Goal: Information Seeking & Learning: Learn about a topic

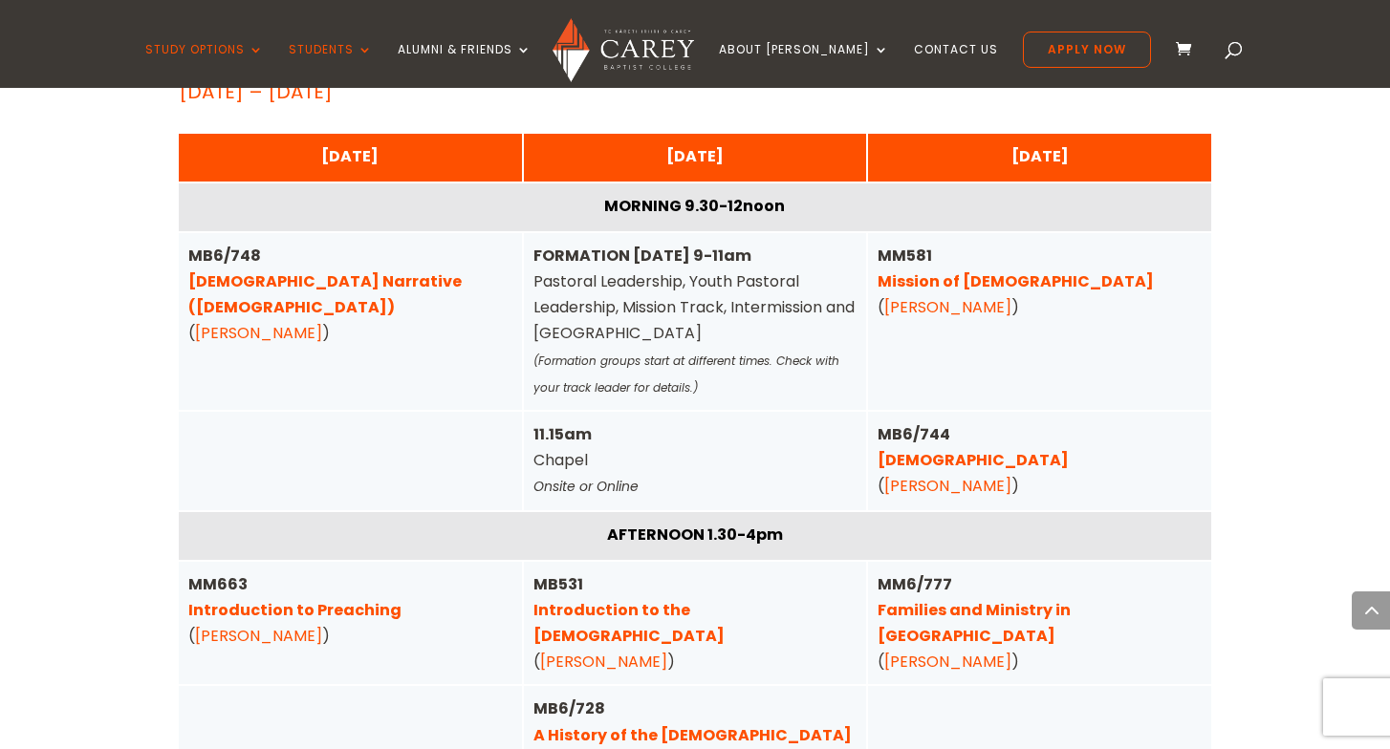
scroll to position [6505, 0]
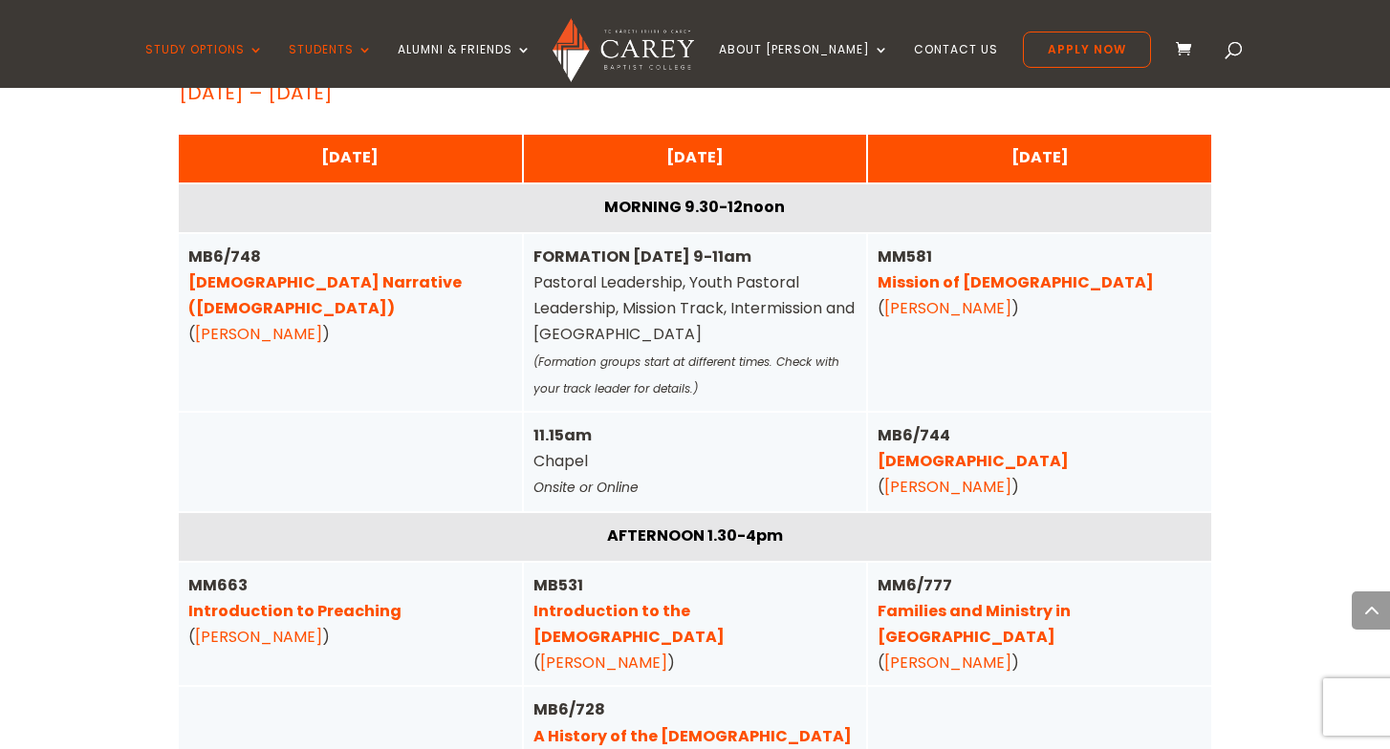
click at [906, 652] on link "[PERSON_NAME]" at bounding box center [947, 663] width 127 height 22
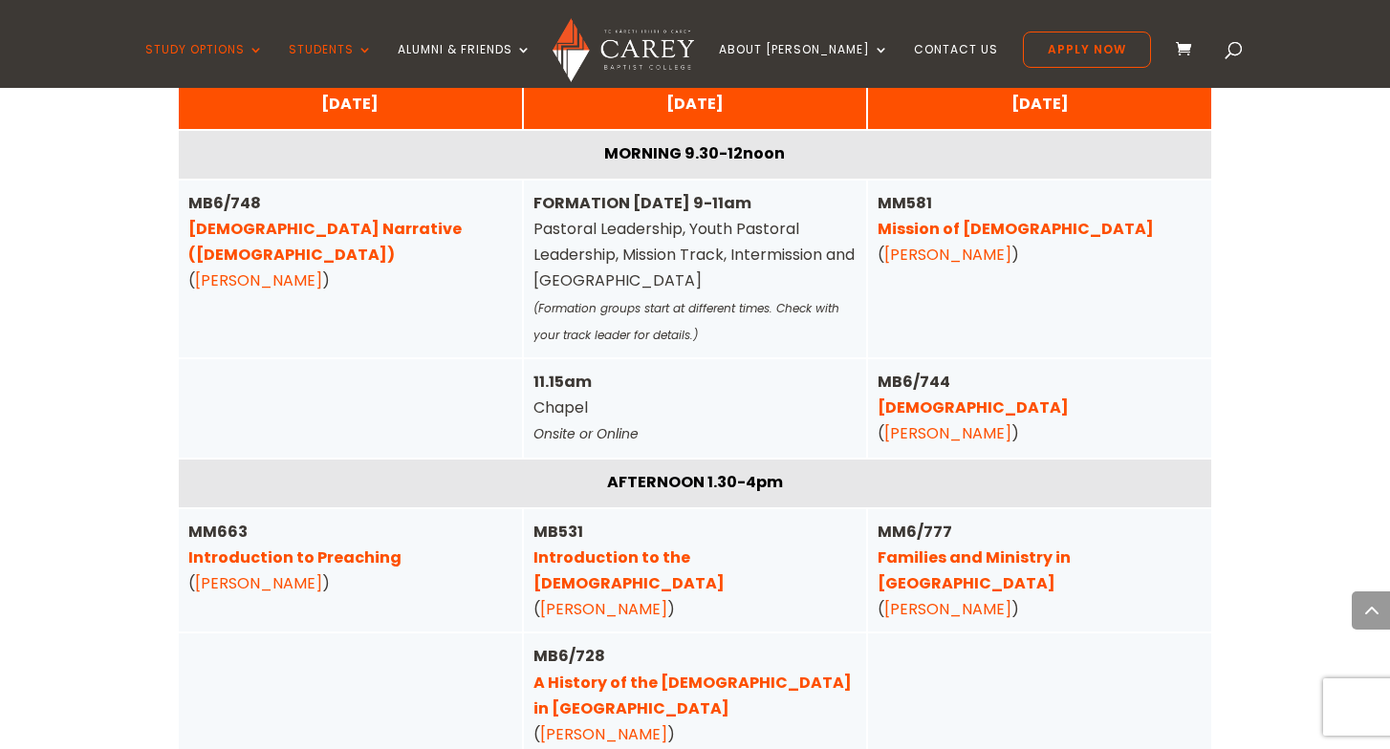
click at [929, 547] on link "Families and Ministry in [GEOGRAPHIC_DATA]" at bounding box center [973, 571] width 193 height 48
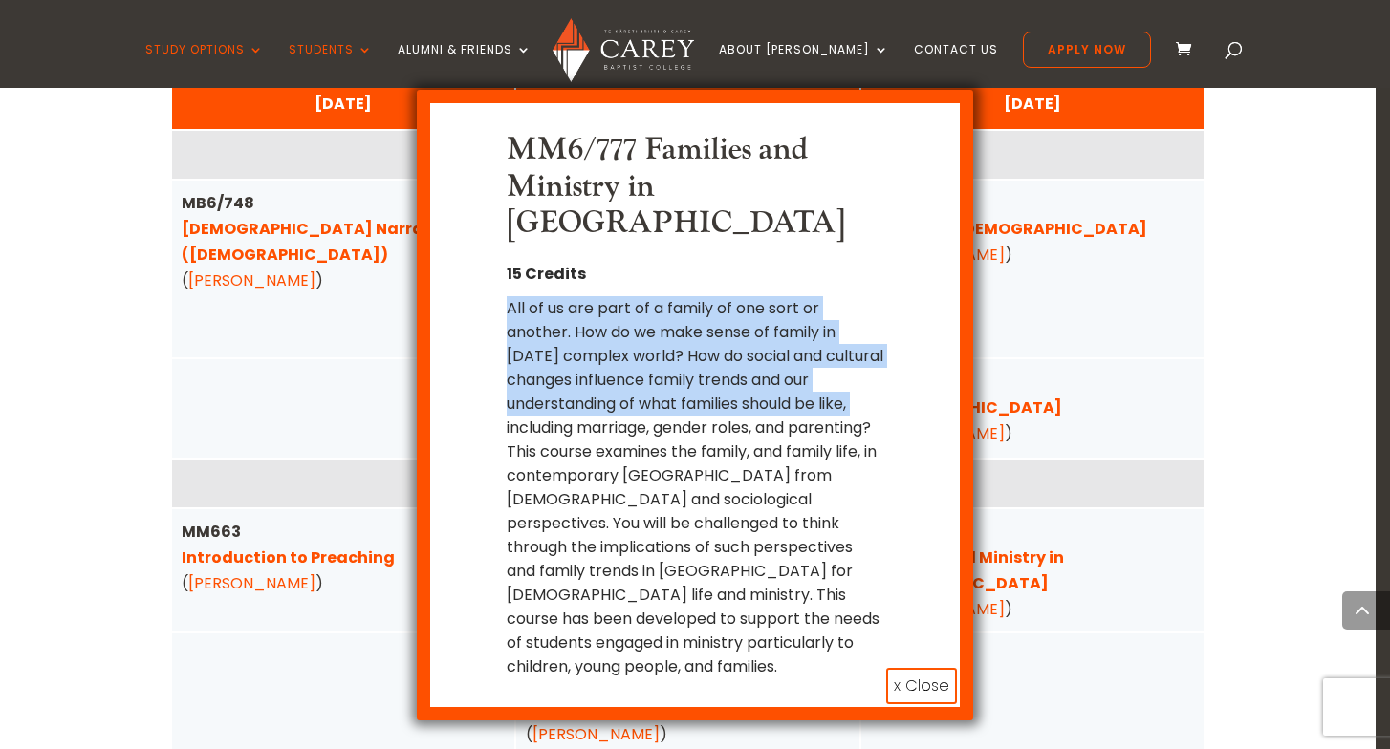
drag, startPoint x: 510, startPoint y: 271, endPoint x: 891, endPoint y: 363, distance: 391.3
click at [892, 362] on div "MM6/777 Families and Ministry in [GEOGRAPHIC_DATA] 15 Credits All of us are par…" at bounding box center [695, 405] width 472 height 547
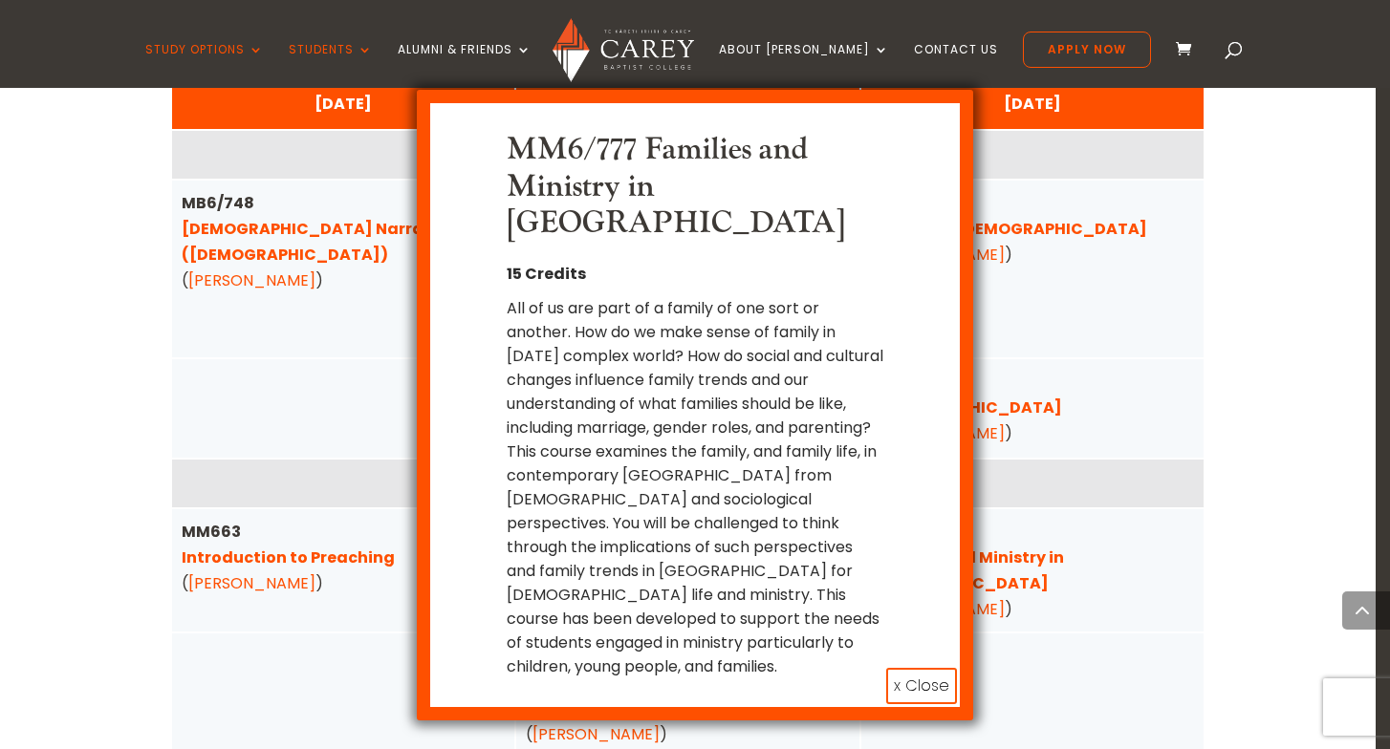
click at [642, 365] on div "All of us are part of a family of one sort or another. How do we make sense of …" at bounding box center [696, 487] width 378 height 382
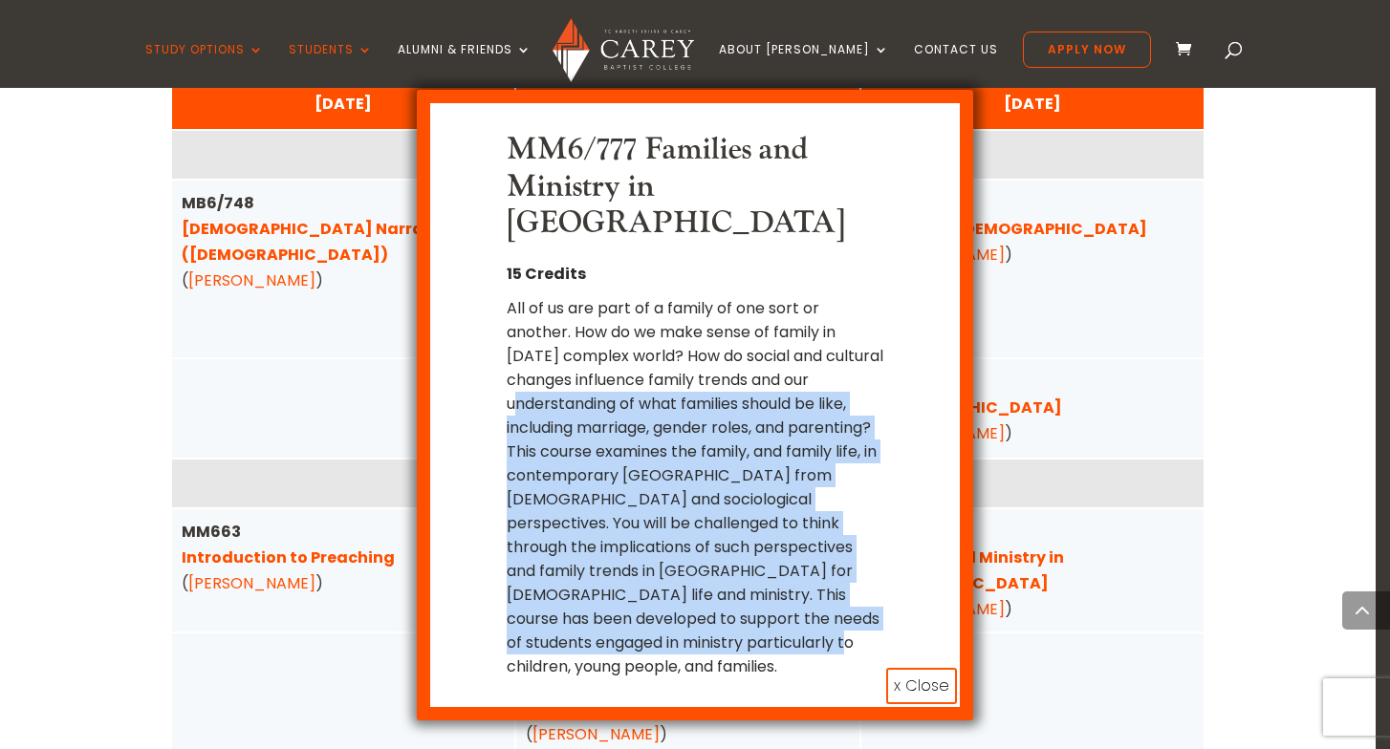
drag, startPoint x: 497, startPoint y: 365, endPoint x: 791, endPoint y: 611, distance: 383.4
click at [791, 611] on div "MM6/777 Families and Ministry in [GEOGRAPHIC_DATA] 15 Credits All of us are par…" at bounding box center [695, 405] width 472 height 547
click at [791, 611] on div "All of us are part of a family of one sort or another. How do we make sense of …" at bounding box center [696, 487] width 378 height 382
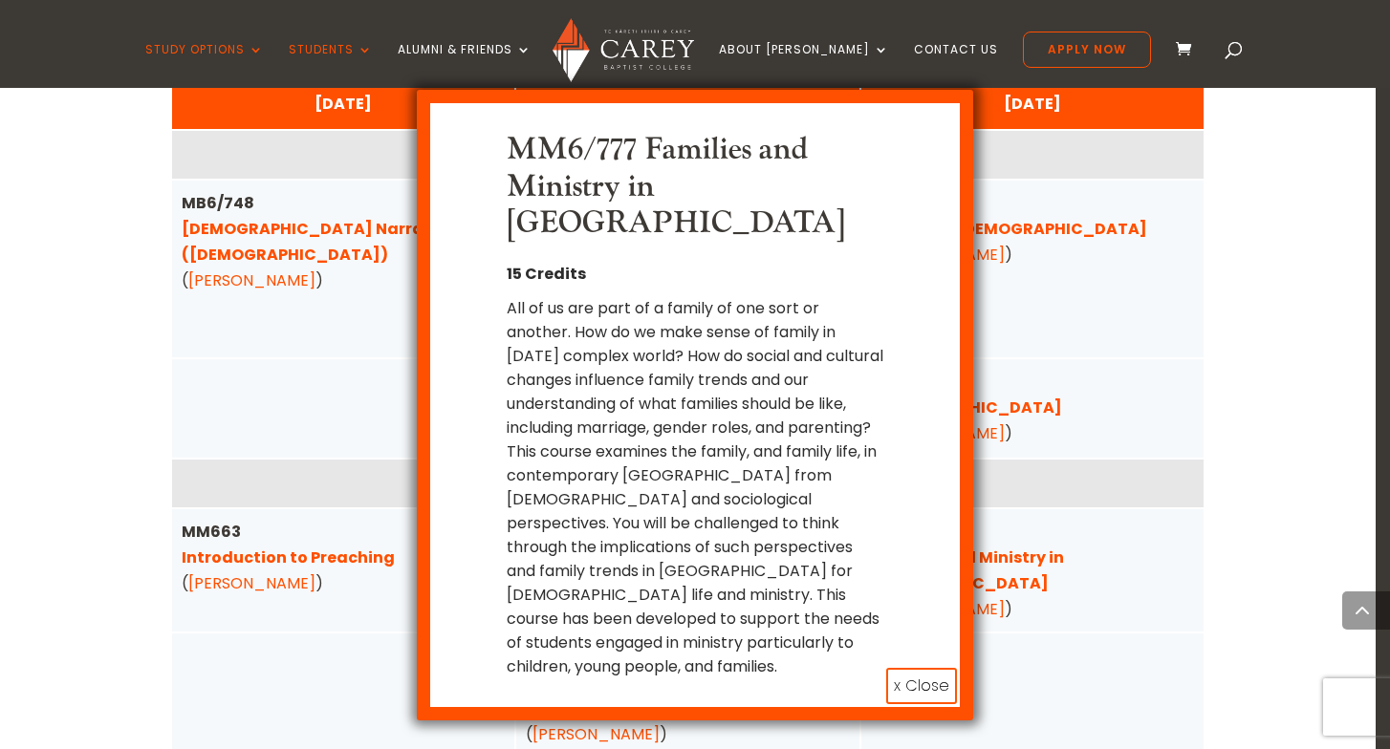
click at [926, 668] on button "x Close" at bounding box center [921, 686] width 71 height 36
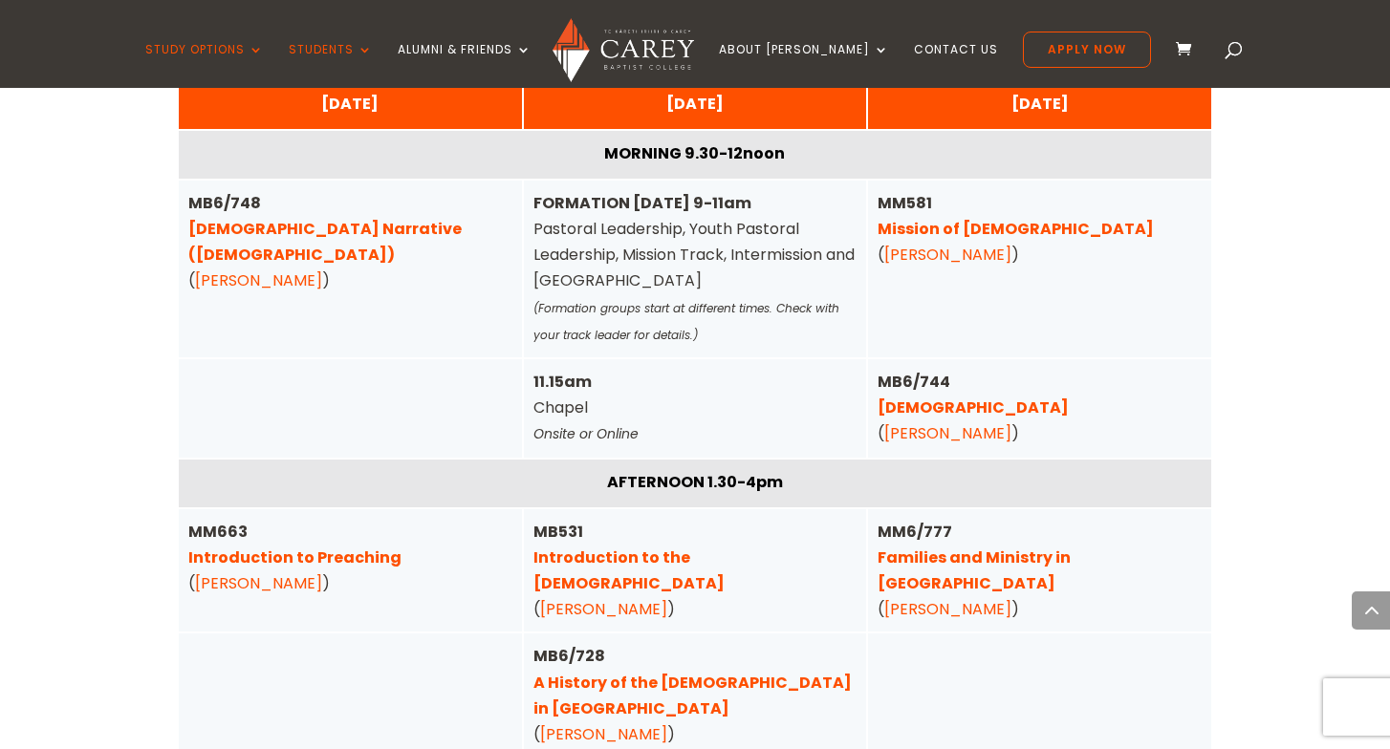
click at [959, 598] on link "[PERSON_NAME]" at bounding box center [947, 609] width 127 height 22
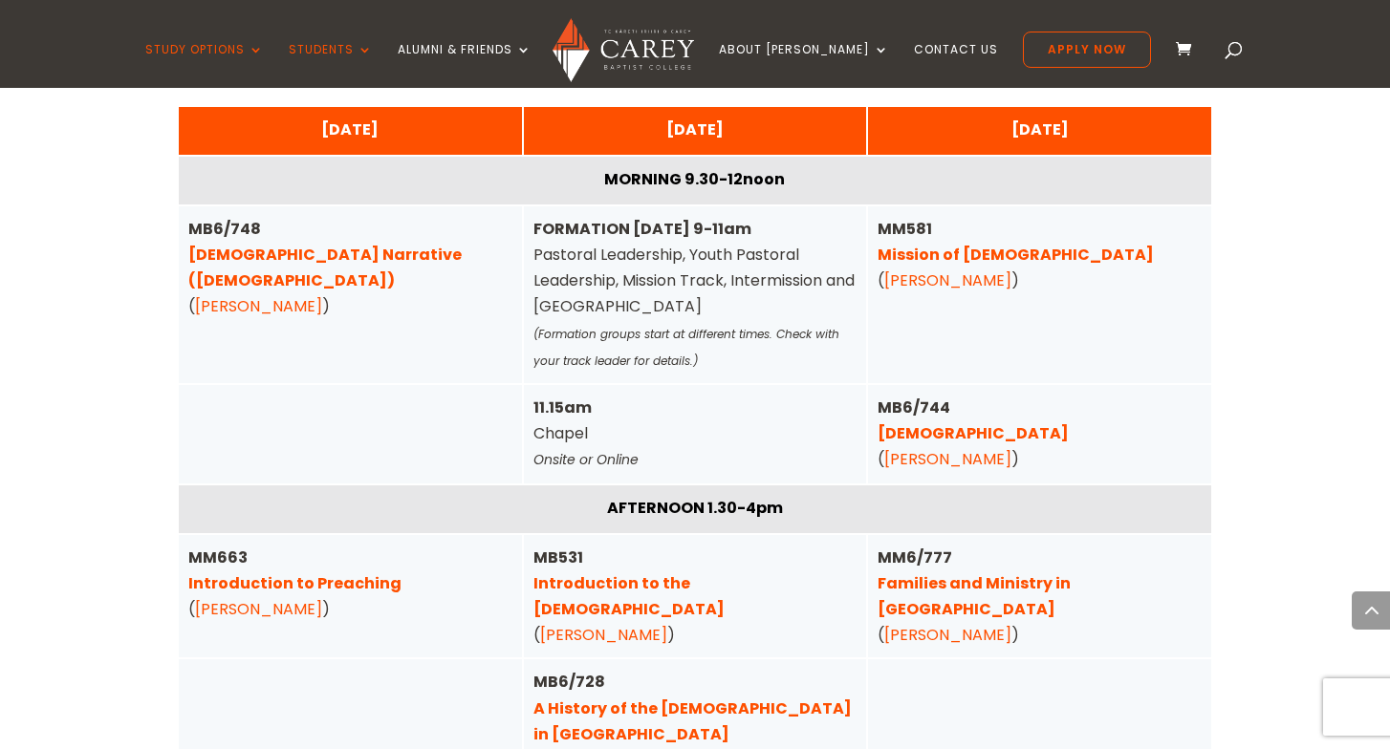
scroll to position [6531, 0]
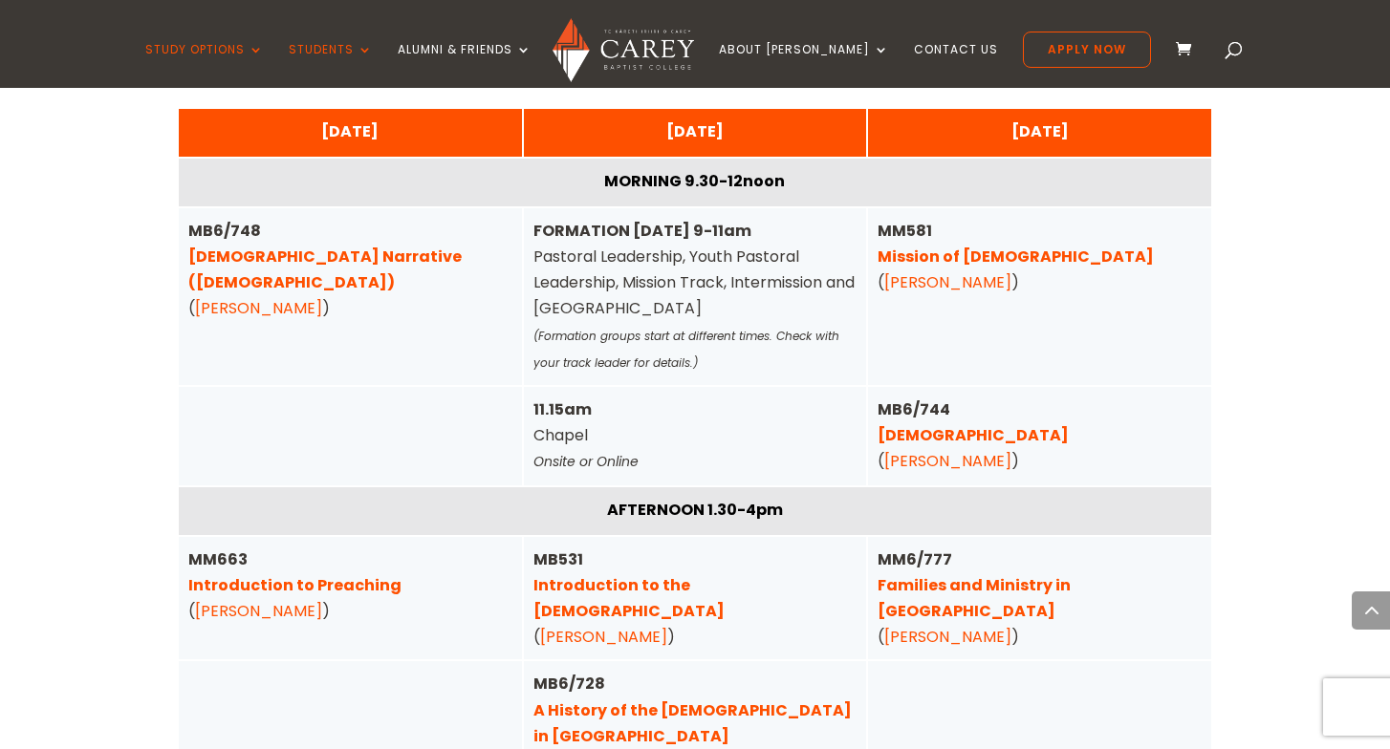
click at [929, 424] on link "[DEMOGRAPHIC_DATA]" at bounding box center [972, 435] width 191 height 22
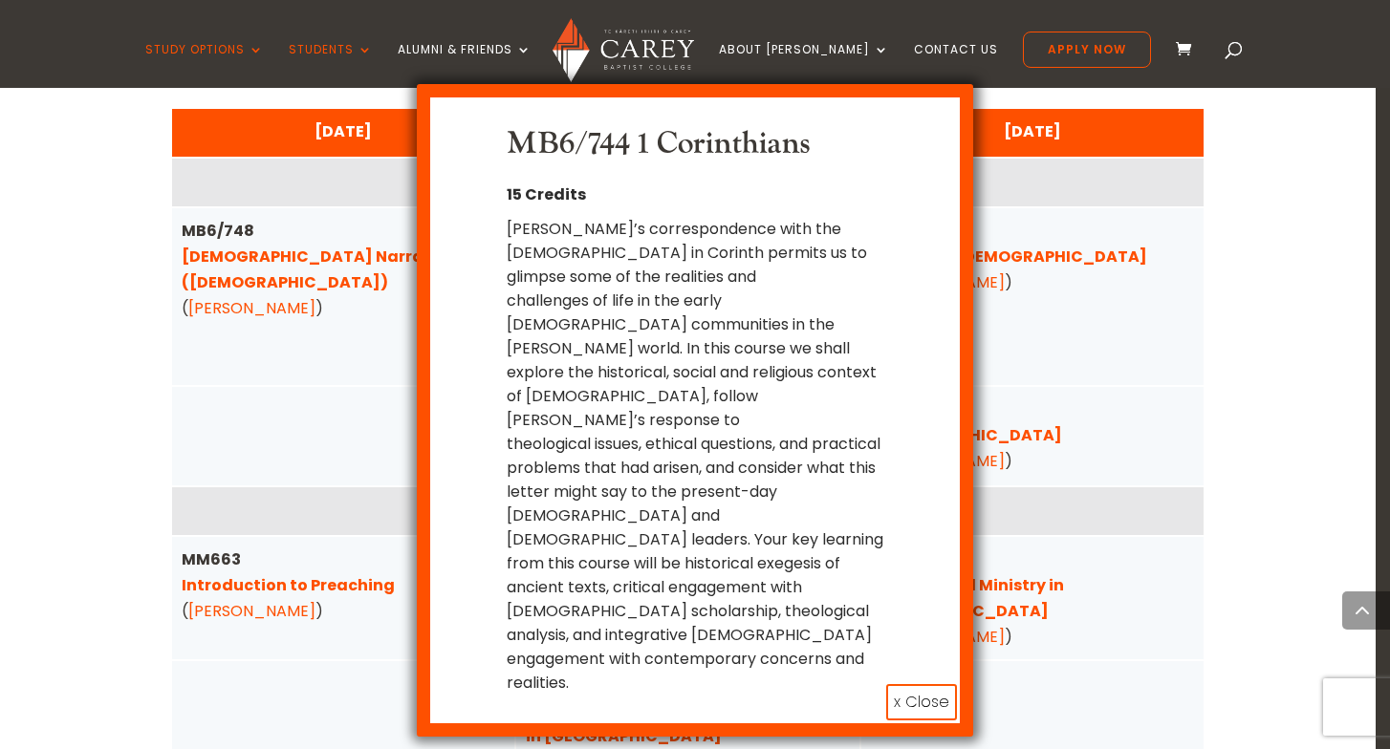
click at [922, 684] on button "x Close" at bounding box center [921, 702] width 71 height 36
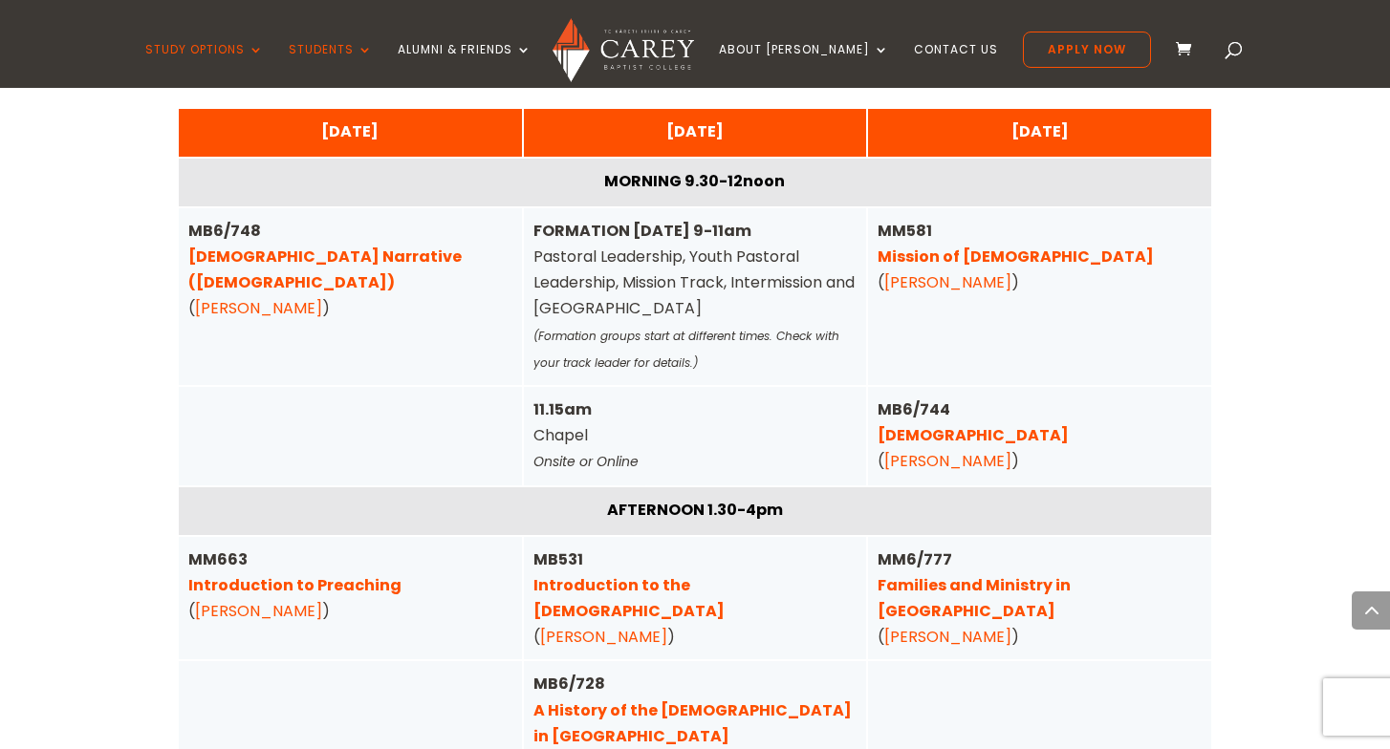
click at [328, 574] on link "Introduction to Preaching" at bounding box center [294, 585] width 213 height 22
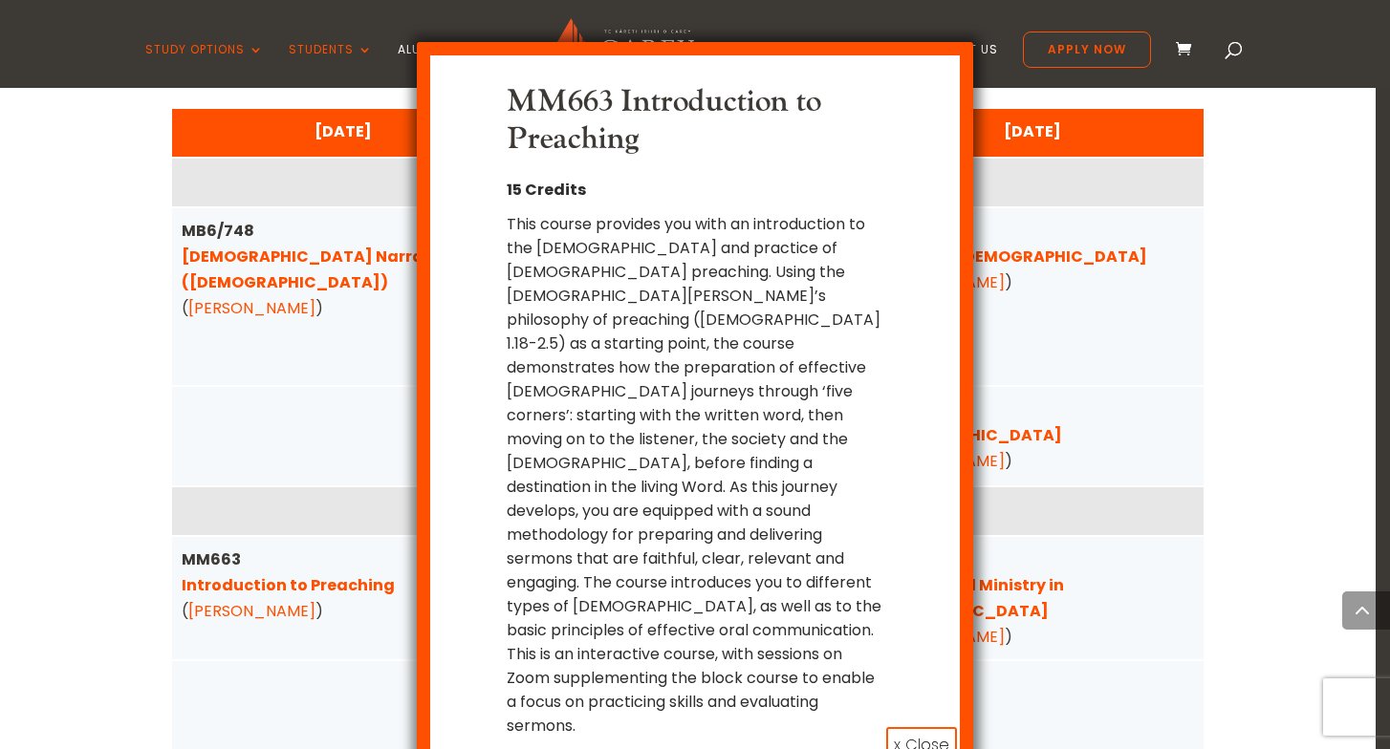
click at [924, 727] on button "x Close" at bounding box center [921, 745] width 71 height 36
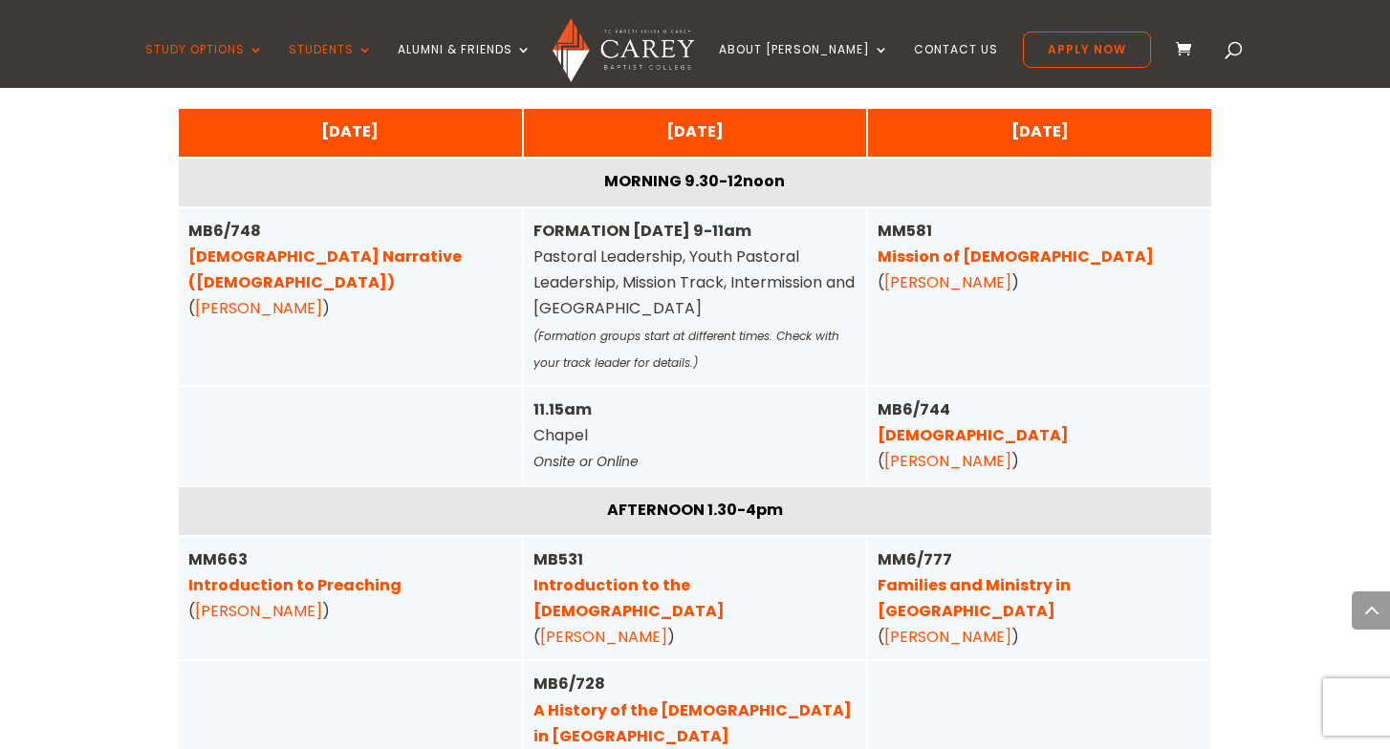
scroll to position [6518, 0]
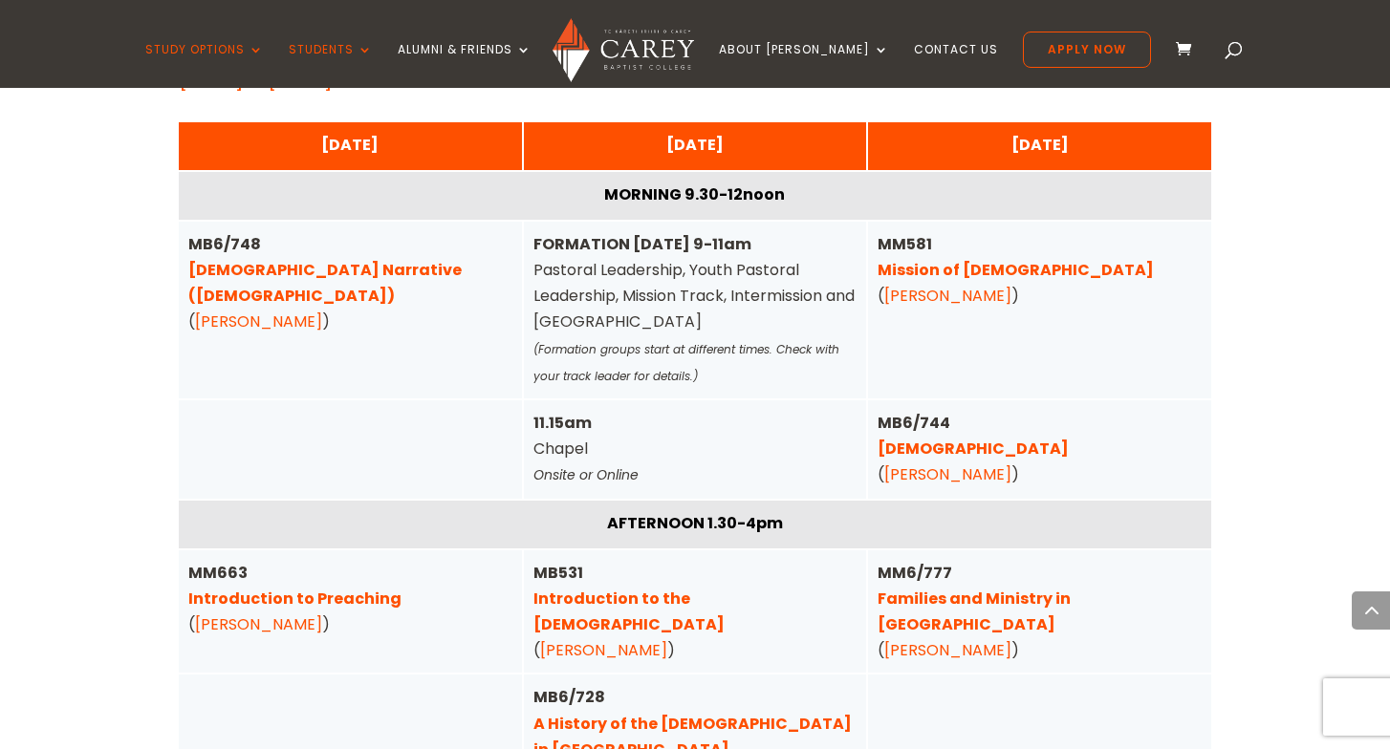
click at [297, 588] on link "Introduction to Preaching" at bounding box center [294, 599] width 213 height 22
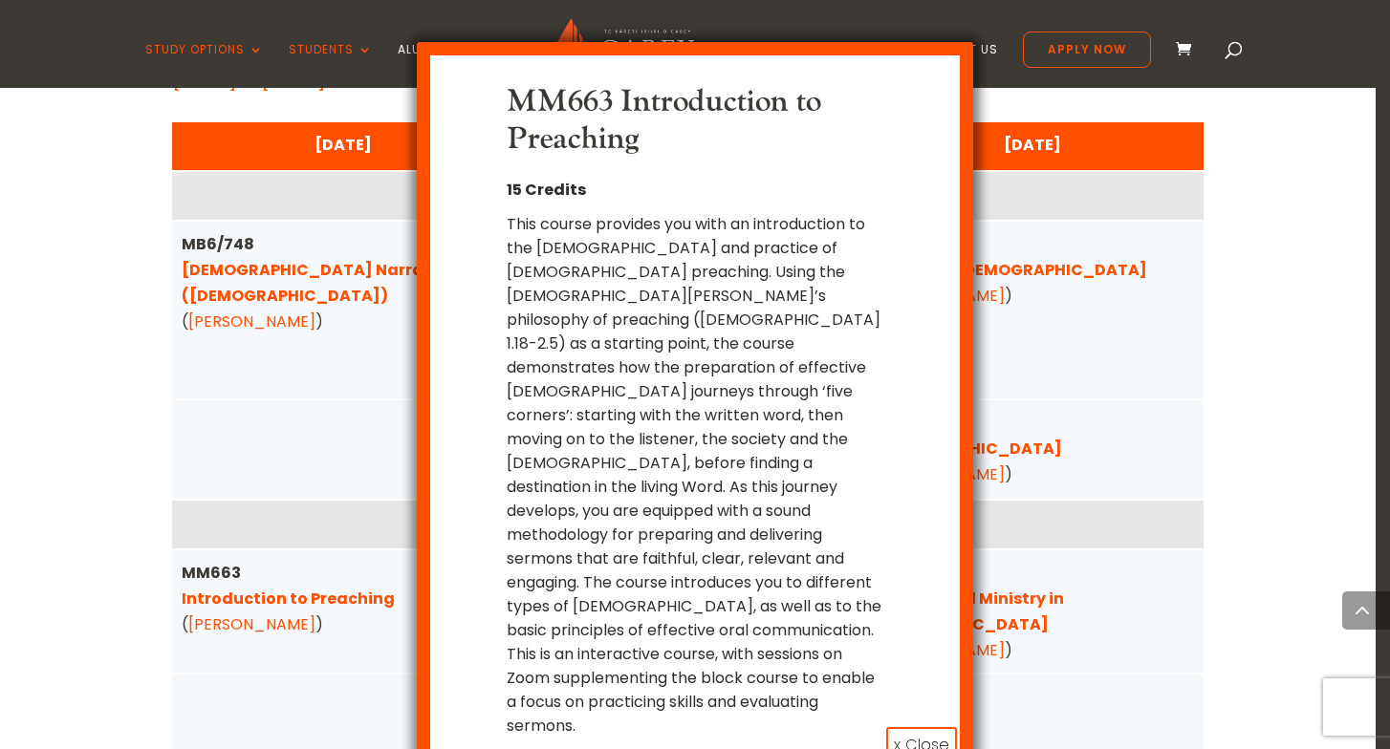
click at [901, 727] on button "x Close" at bounding box center [921, 745] width 71 height 36
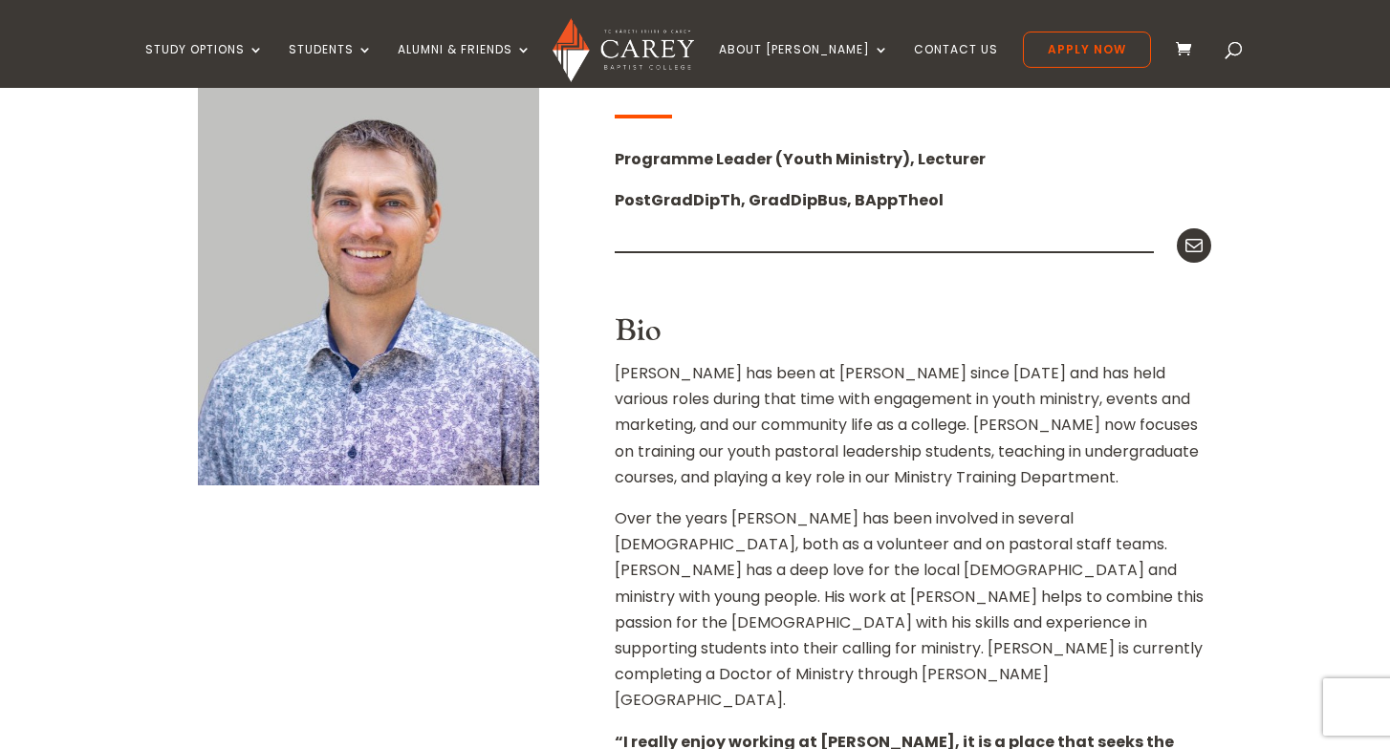
scroll to position [302, 0]
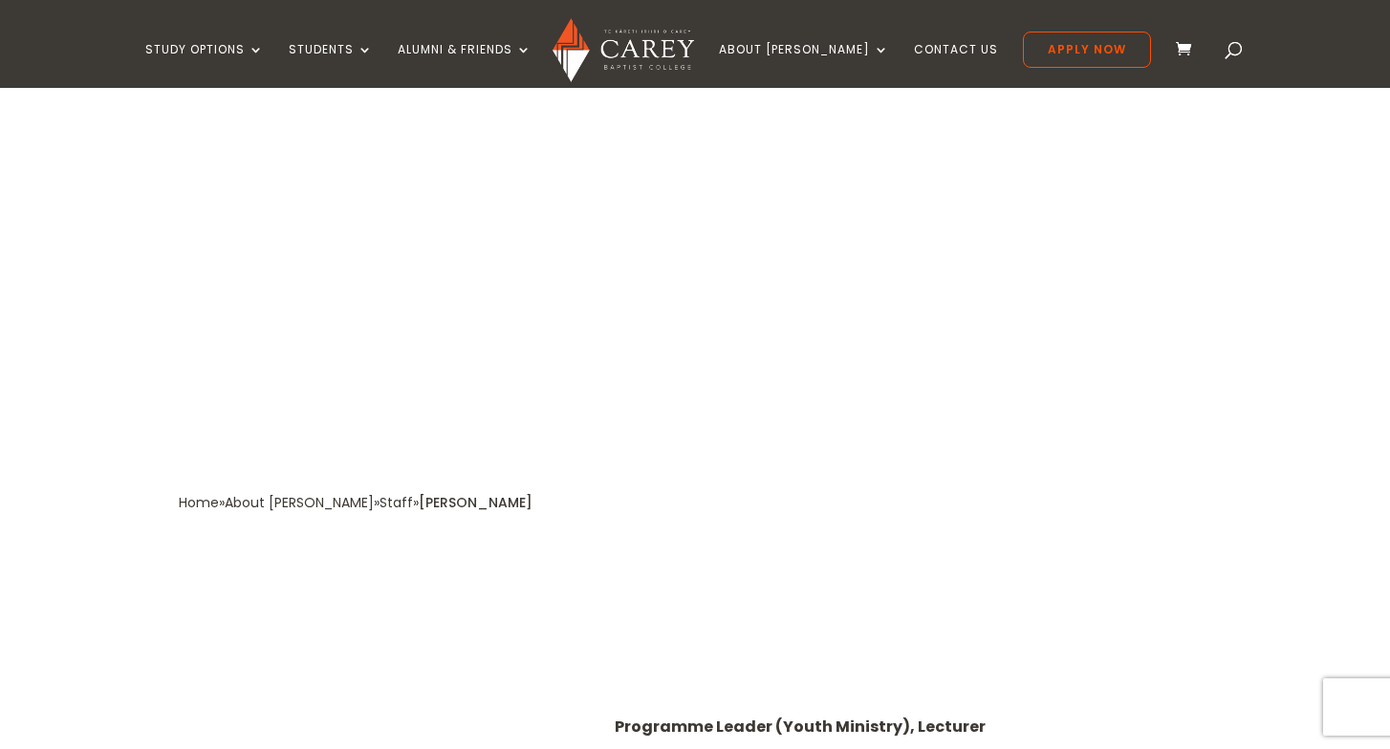
scroll to position [403, 0]
